Goal: Information Seeking & Learning: Find specific page/section

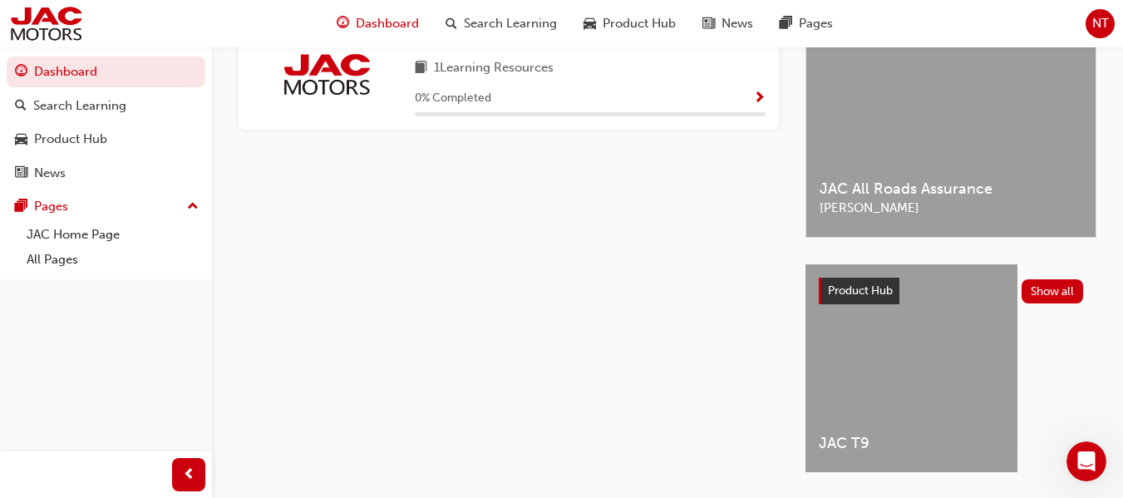
scroll to position [449, 0]
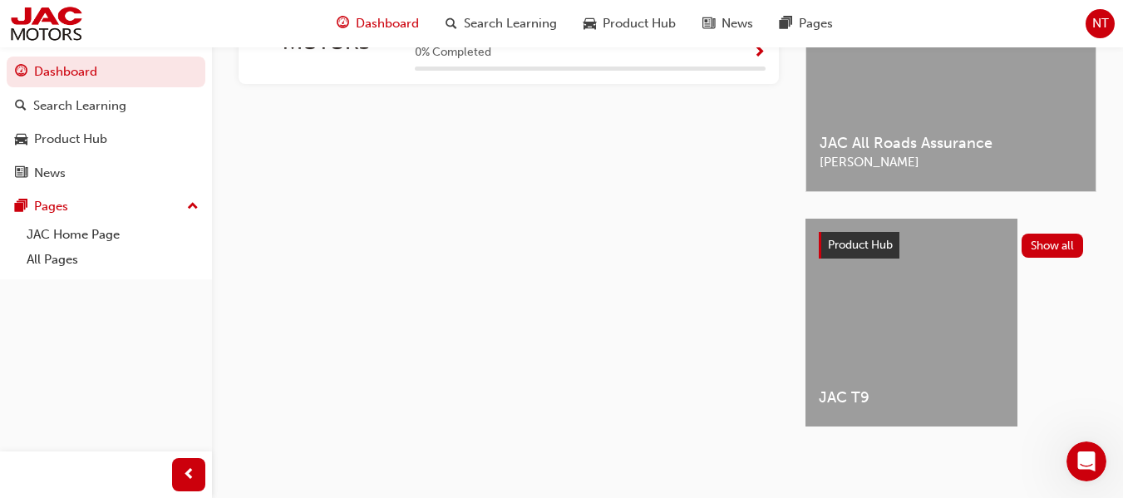
click at [649, 218] on div "My Learning Plans Sales 1 Learning Resources 0 % Completed" at bounding box center [522, 199] width 567 height 516
click at [714, 24] on span "news-icon" at bounding box center [709, 23] width 12 height 21
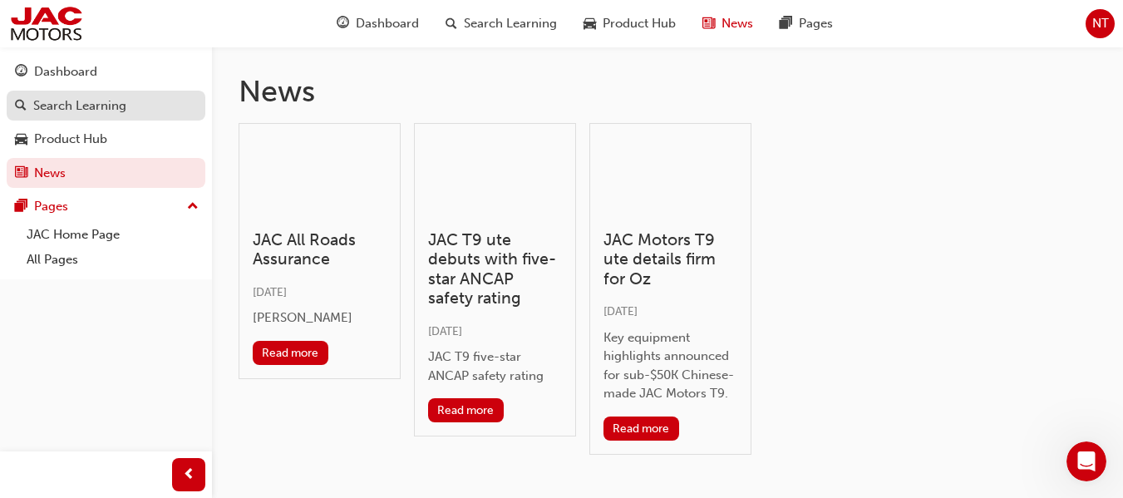
click at [86, 99] on div "Search Learning" at bounding box center [79, 105] width 93 height 19
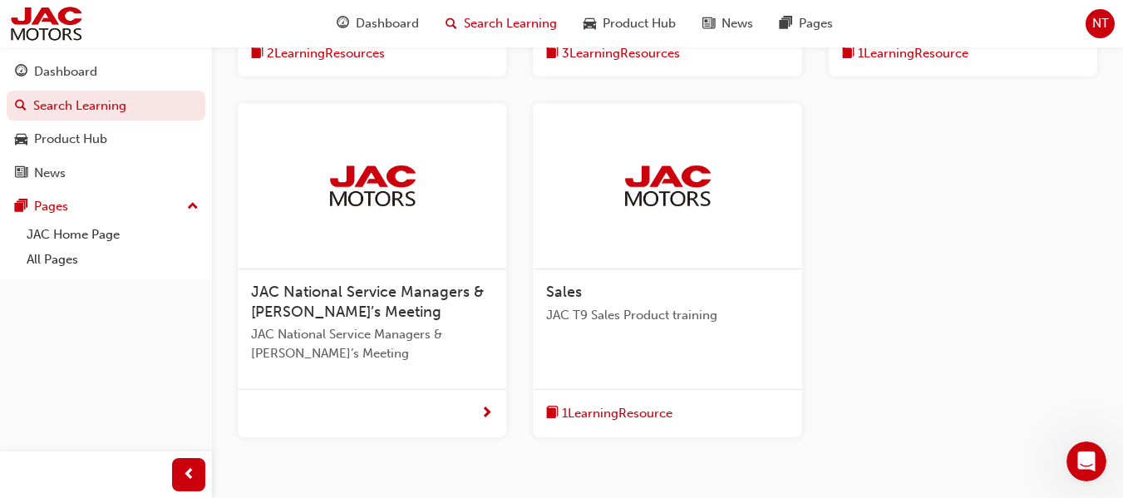
scroll to position [704, 0]
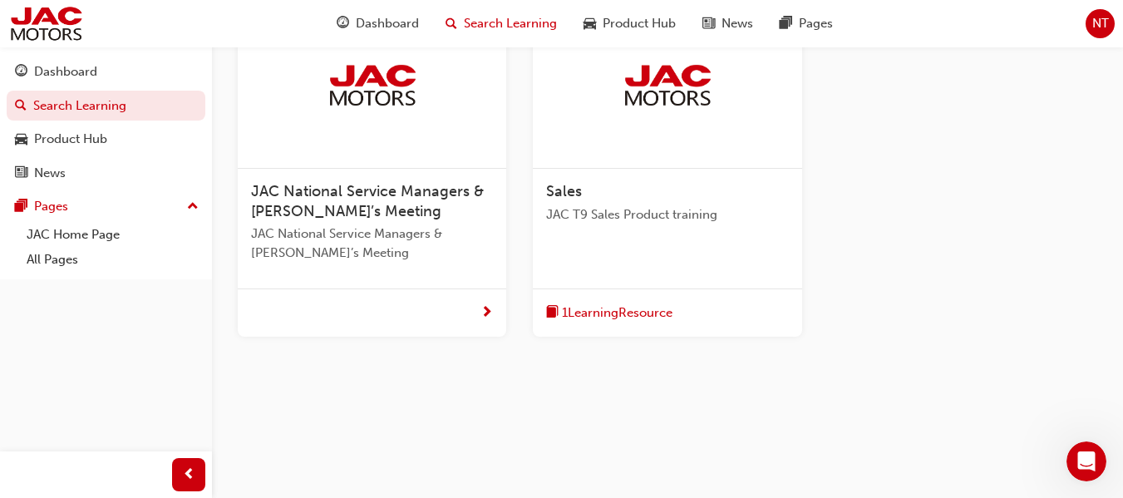
drag, startPoint x: 1130, startPoint y: 119, endPoint x: 24, endPoint y: 15, distance: 1110.8
click at [61, 24] on img at bounding box center [46, 23] width 76 height 37
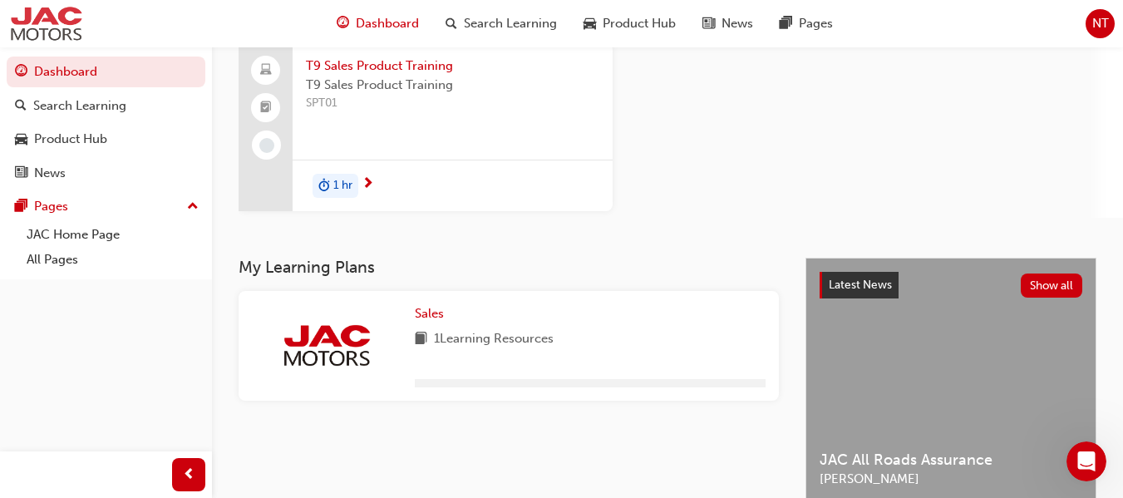
scroll to position [449, 0]
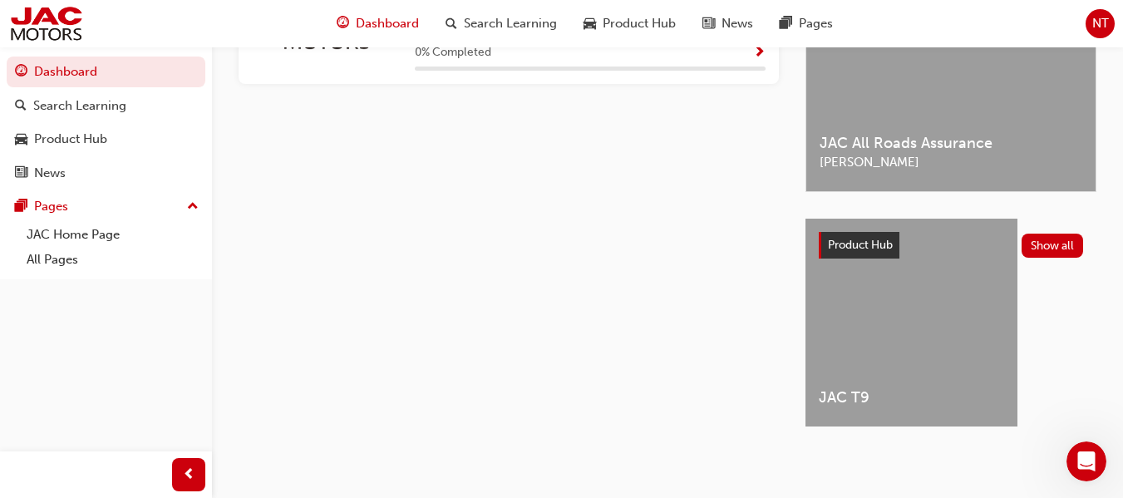
click at [950, 307] on div "JAC T9" at bounding box center [912, 323] width 212 height 208
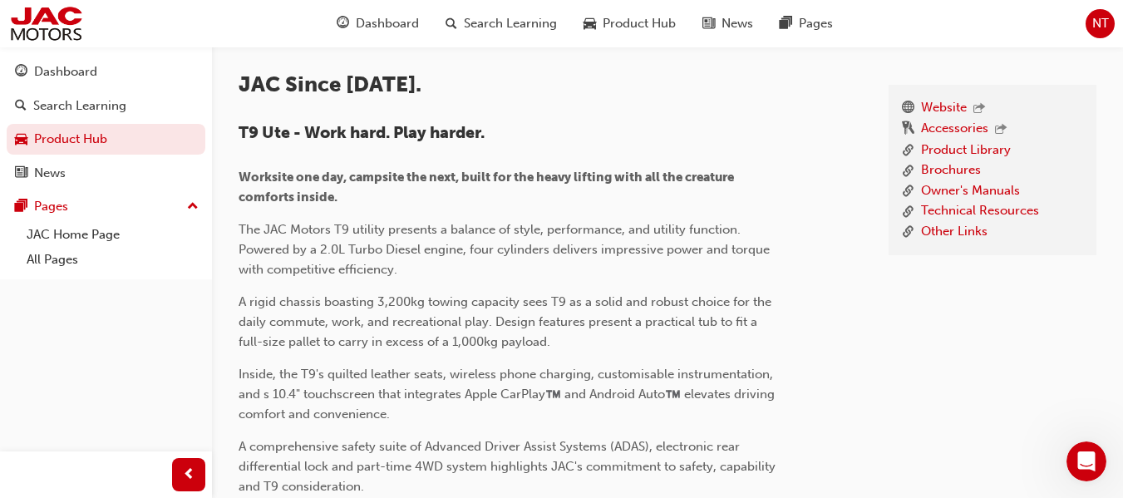
scroll to position [410, 0]
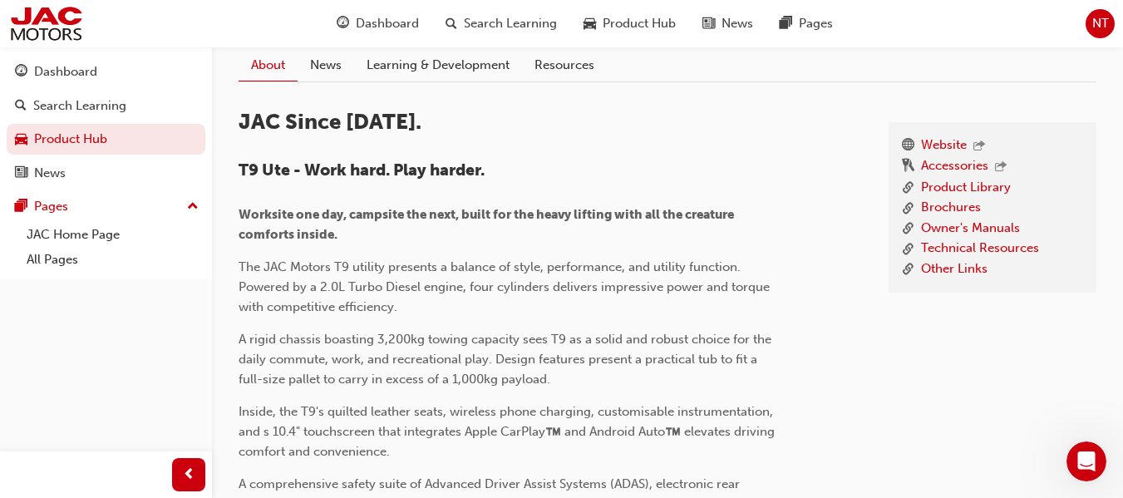
click at [963, 282] on div "Website Accessories Product Library Brochures Owner's Manuals Technical Resourc…" at bounding box center [993, 207] width 208 height 171
click at [959, 277] on link "Other Links" at bounding box center [954, 269] width 67 height 21
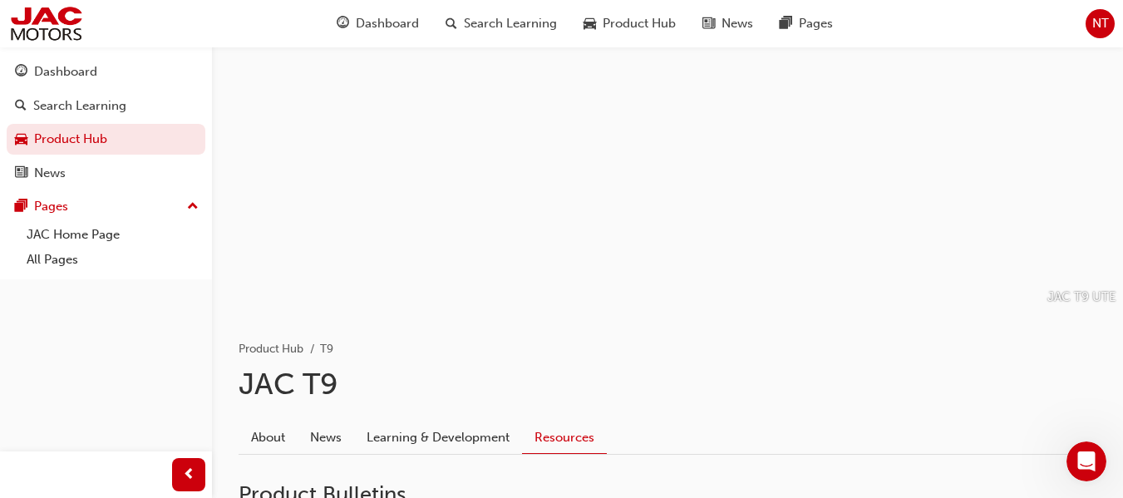
scroll to position [20, 0]
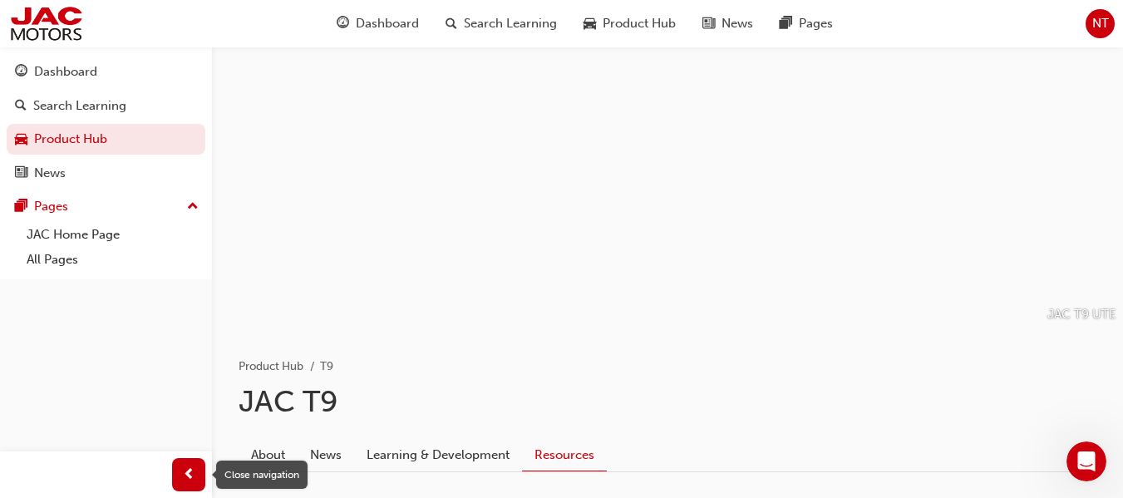
click at [175, 465] on div "button" at bounding box center [188, 474] width 33 height 33
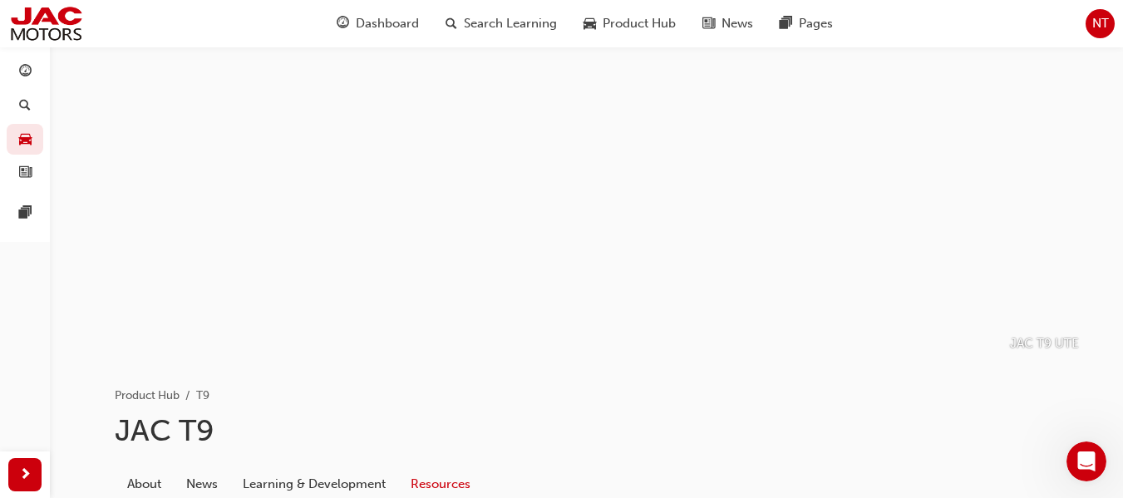
click at [1092, 13] on div "NT" at bounding box center [1100, 23] width 29 height 29
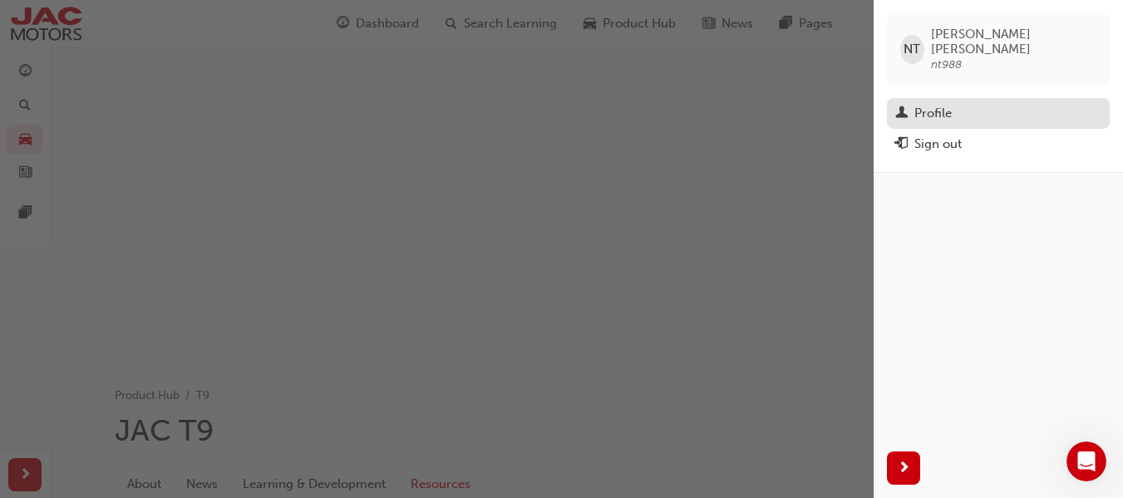
drag, startPoint x: 955, startPoint y: 96, endPoint x: 913, endPoint y: 101, distance: 42.0
click at [913, 103] on div "Profile" at bounding box center [999, 113] width 206 height 21
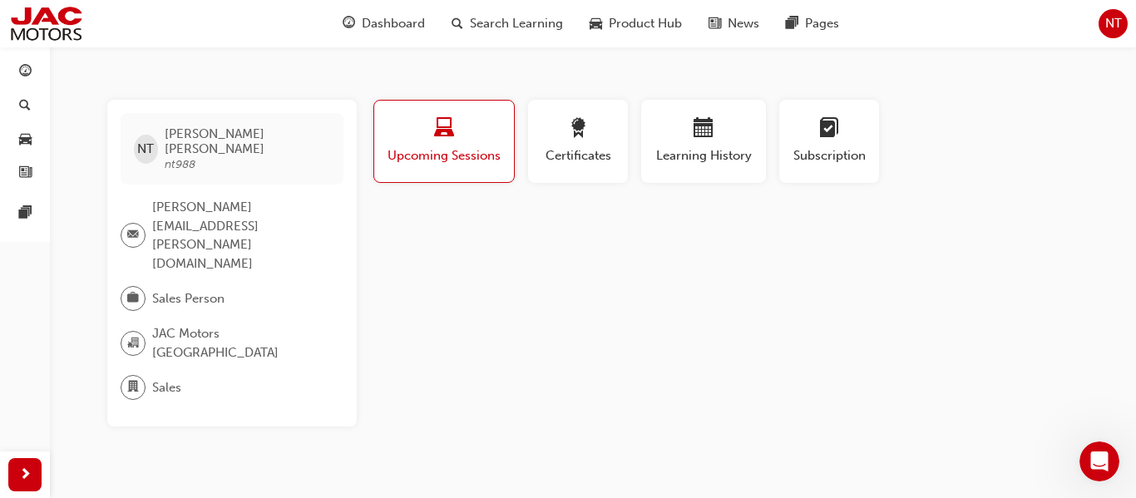
click at [155, 289] on span "Sales Person" at bounding box center [188, 298] width 72 height 19
click at [21, 210] on span "pages-icon" at bounding box center [25, 213] width 12 height 15
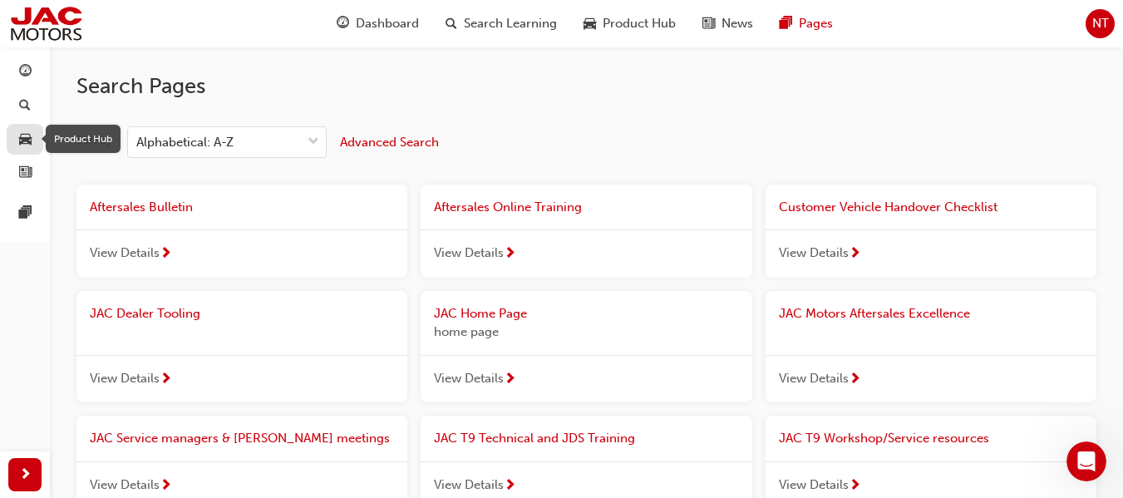
click at [27, 139] on span "car-icon" at bounding box center [25, 139] width 12 height 15
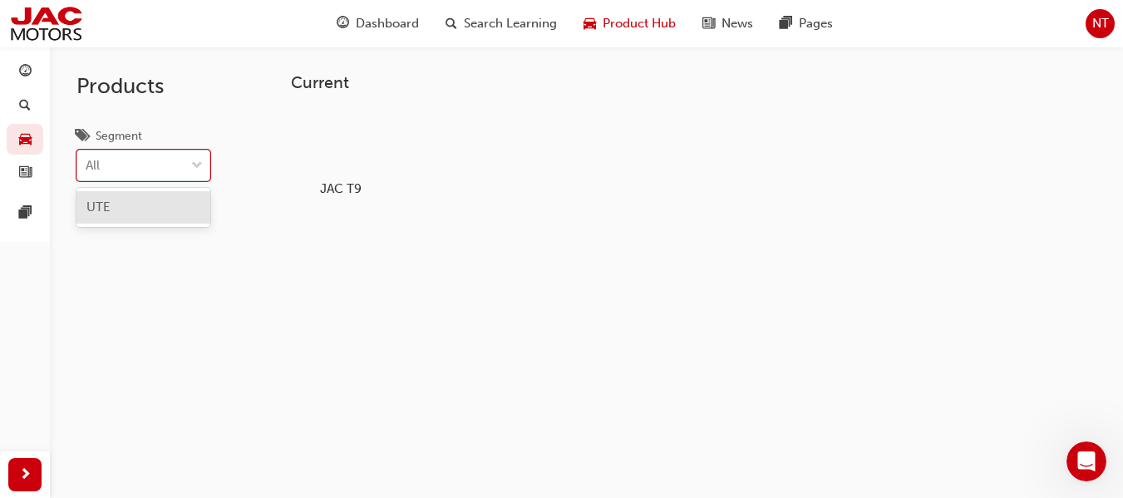
click at [198, 170] on span "down-icon" at bounding box center [197, 166] width 12 height 22
click at [87, 170] on input "Segment option UTE focused, 1 of 1. 1 result available. Use Up and Down to choo…" at bounding box center [87, 165] width 2 height 14
drag, startPoint x: 188, startPoint y: 170, endPoint x: 299, endPoint y: 181, distance: 112.0
click at [299, 181] on div "Products Segment 0 results available. Select is focused ,type to refine list, p…" at bounding box center [586, 296] width 1073 height 498
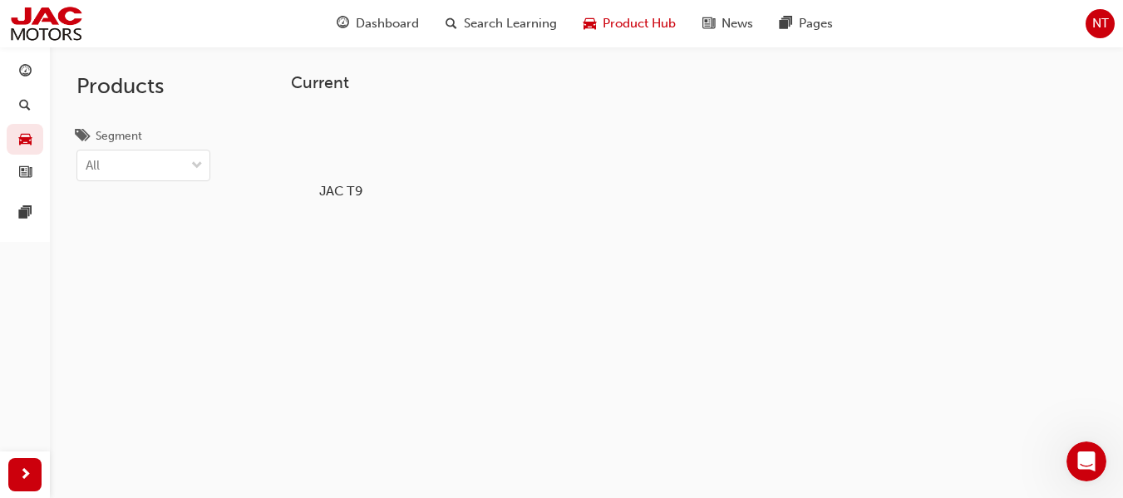
click at [299, 181] on div "JAC T9" at bounding box center [342, 154] width 106 height 102
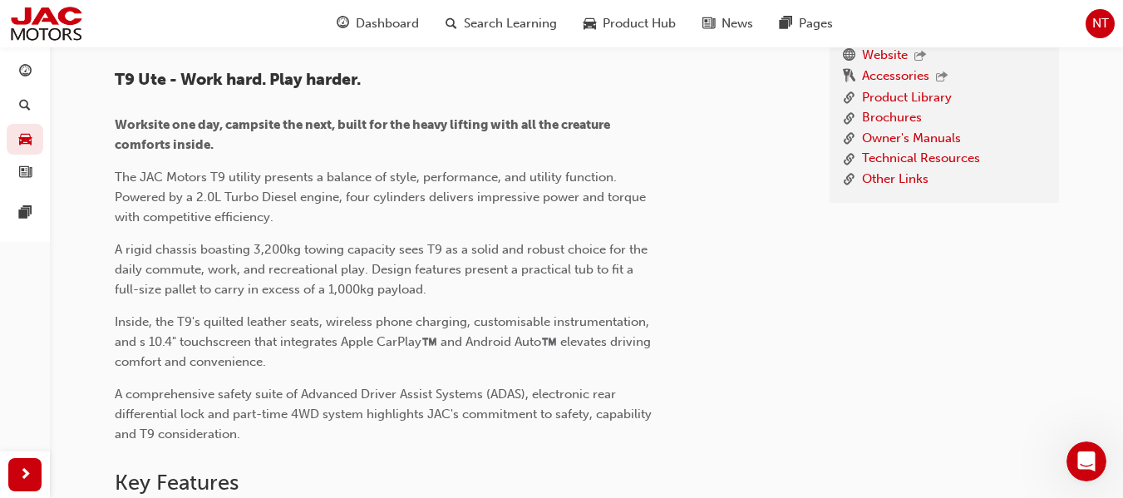
scroll to position [539, 0]
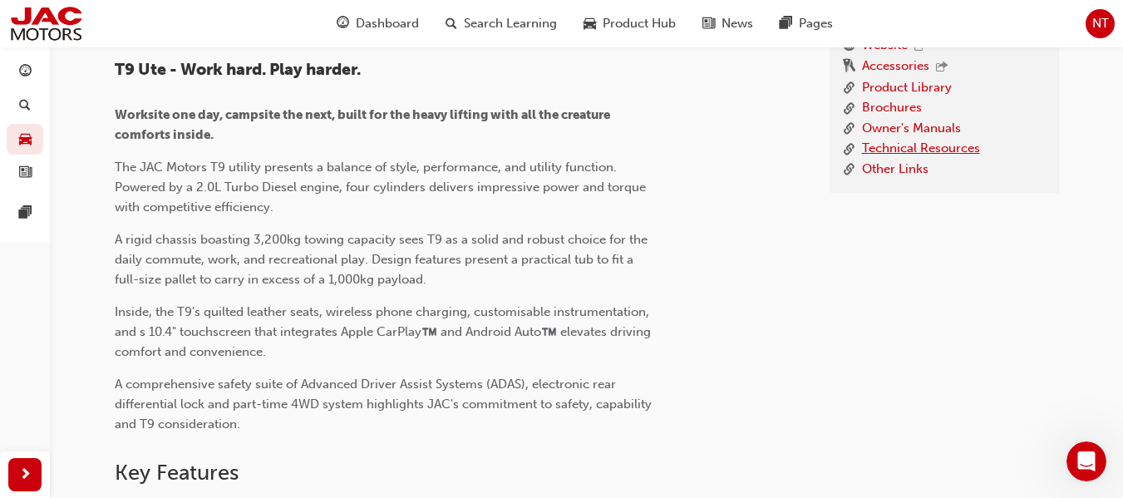
click at [923, 146] on link "Technical Resources" at bounding box center [921, 149] width 118 height 21
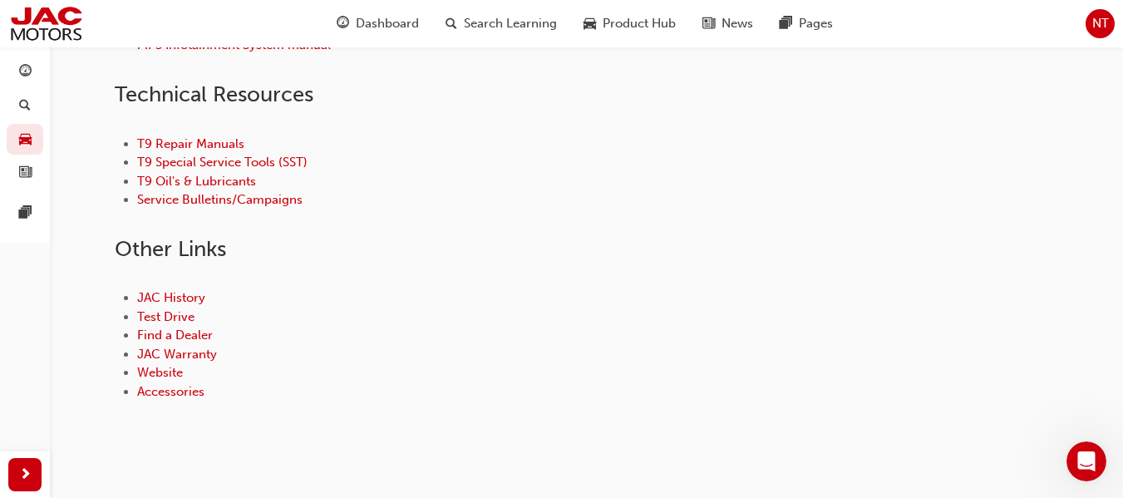
scroll to position [909, 0]
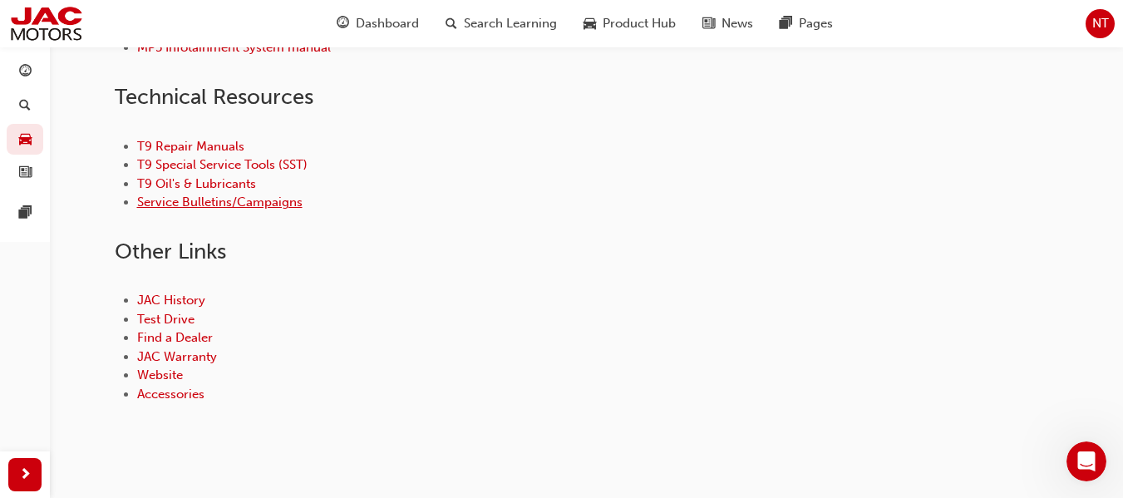
click at [257, 207] on link "Service Bulletins/Campaigns" at bounding box center [219, 202] width 165 height 15
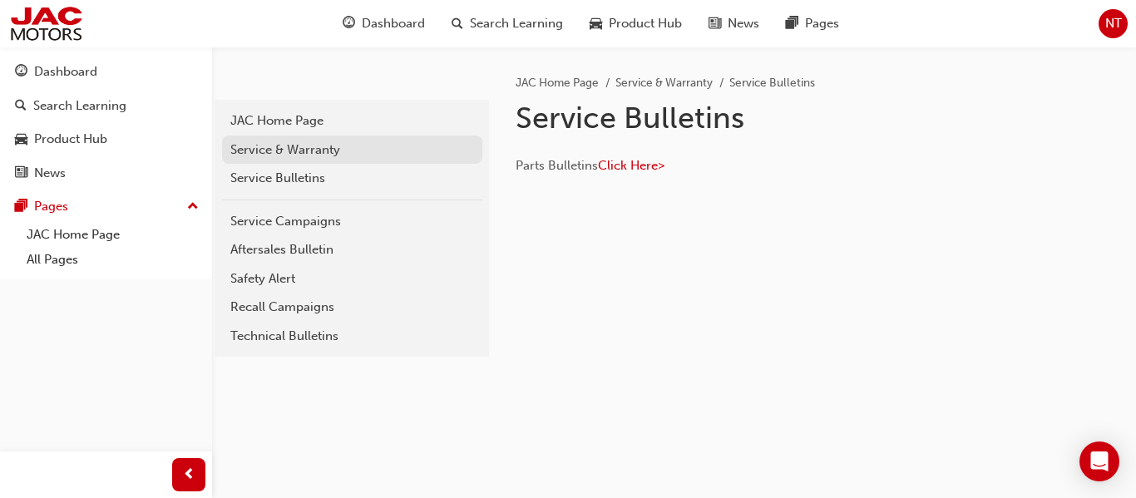
click at [284, 160] on link "Service & Warranty" at bounding box center [352, 150] width 260 height 29
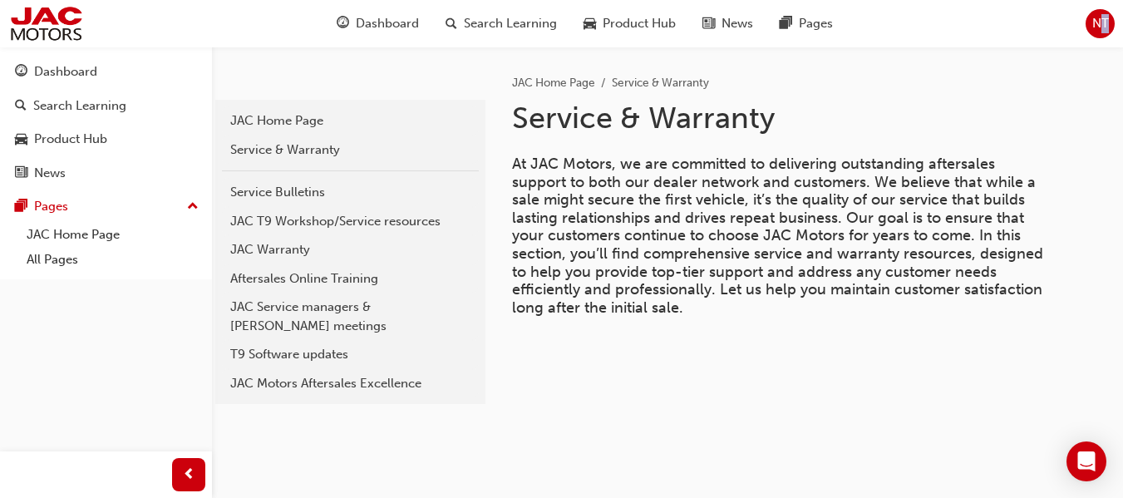
click at [1102, 32] on div "Dashboard Search Learning Product Hub News Pages NT" at bounding box center [561, 23] width 1123 height 47
click at [1102, 32] on span "NT" at bounding box center [1101, 23] width 17 height 19
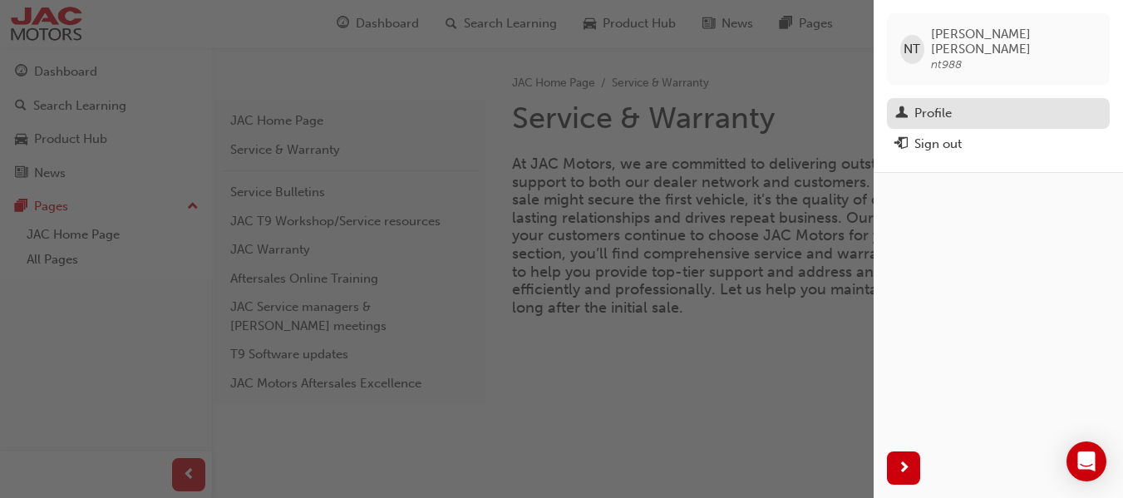
click at [938, 104] on div "Profile" at bounding box center [933, 113] width 37 height 19
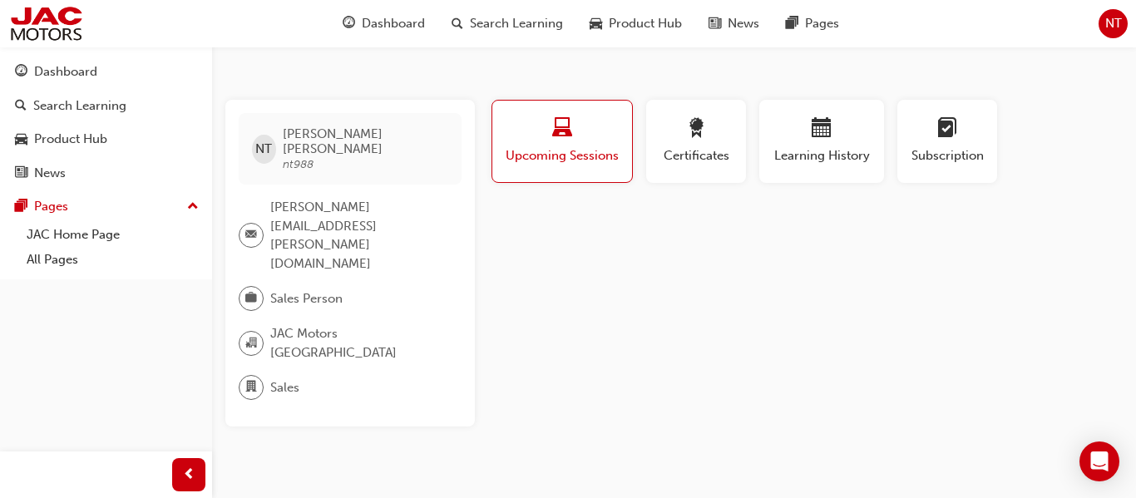
click at [871, 90] on div "NT Nicole Thomas nt988 Nicole.Thomas@pattersoncheney.com.au Sales Person JAC Mo…" at bounding box center [568, 249] width 1136 height 498
click at [618, 77] on div "NT Nicole Thomas nt988 Nicole.Thomas@pattersoncheney.com.au Sales Person JAC Mo…" at bounding box center [568, 249] width 1136 height 498
